Goal: Contribute content: Add original content to the website for others to see

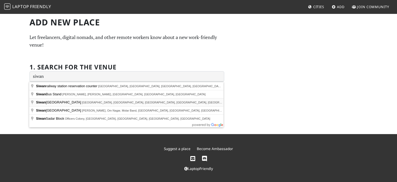
type input "Siwan Station Road, Babunia Road, Purana Quilla, Siswan Tola, Siwan, Bihar, Ind…"
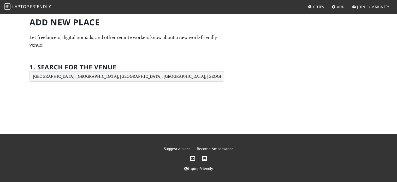
scroll to position [1, 0]
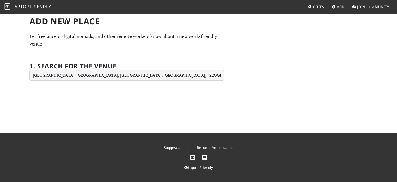
click at [338, 7] on span "Add" at bounding box center [341, 6] width 8 height 5
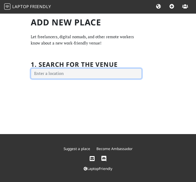
click at [85, 72] on input "text" at bounding box center [86, 73] width 111 height 10
type input "d"
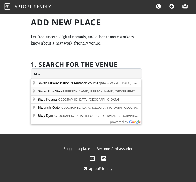
type input "Siwan Bus Stand, [PERSON_NAME], [PERSON_NAME], [GEOGRAPHIC_DATA], [GEOGRAPHIC_D…"
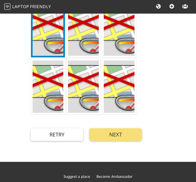
scroll to position [174, 0]
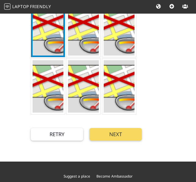
click at [108, 131] on button "Next" at bounding box center [116, 134] width 53 height 13
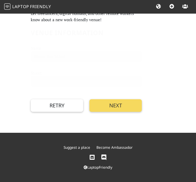
scroll to position [0, 0]
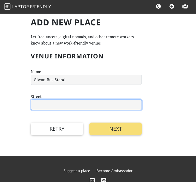
click at [65, 106] on input "text" at bounding box center [86, 104] width 111 height 10
